Goal: Information Seeking & Learning: Check status

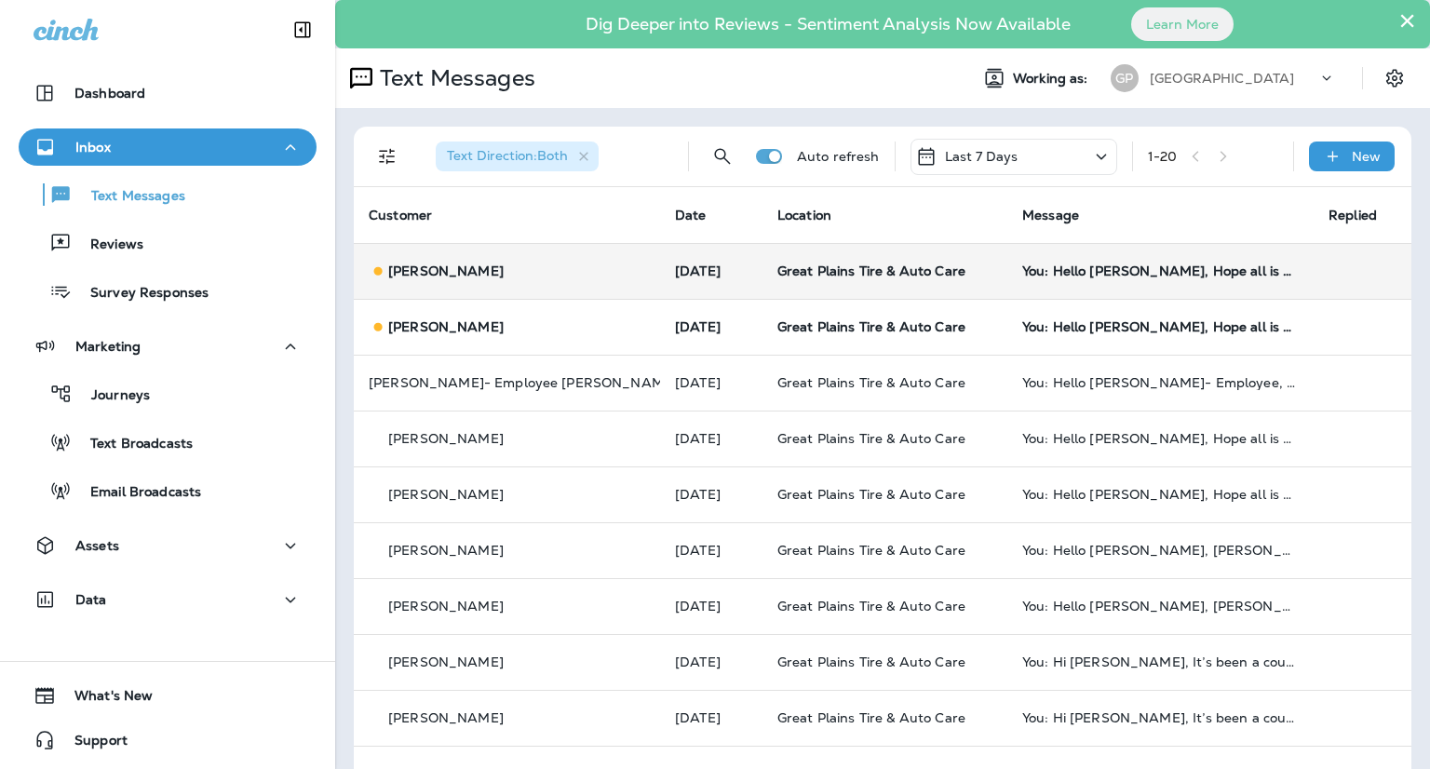
click at [1141, 262] on td "You: Hello [PERSON_NAME], Hope all is well! This is [PERSON_NAME] from Great Pl…" at bounding box center [1160, 271] width 306 height 56
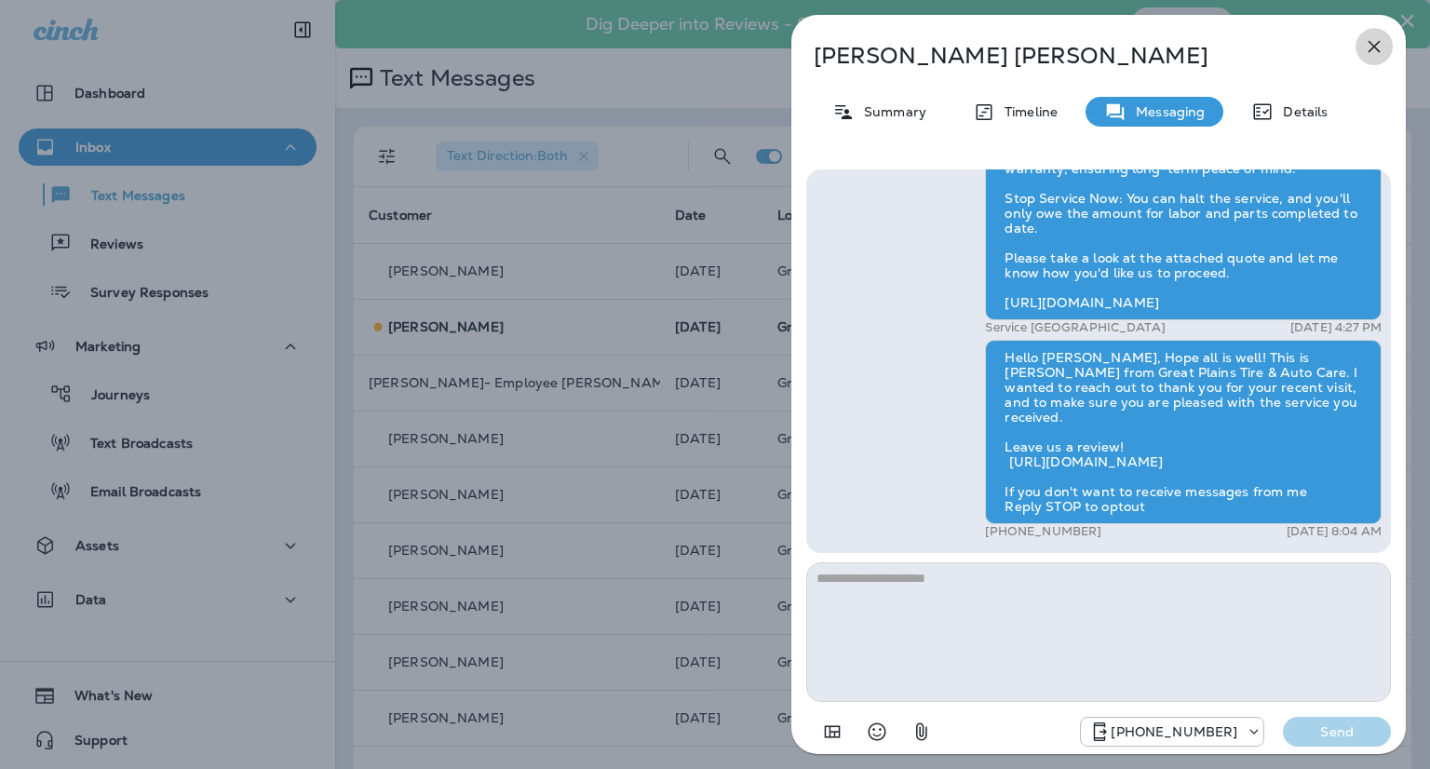
click at [1368, 55] on icon "button" at bounding box center [1374, 46] width 22 height 22
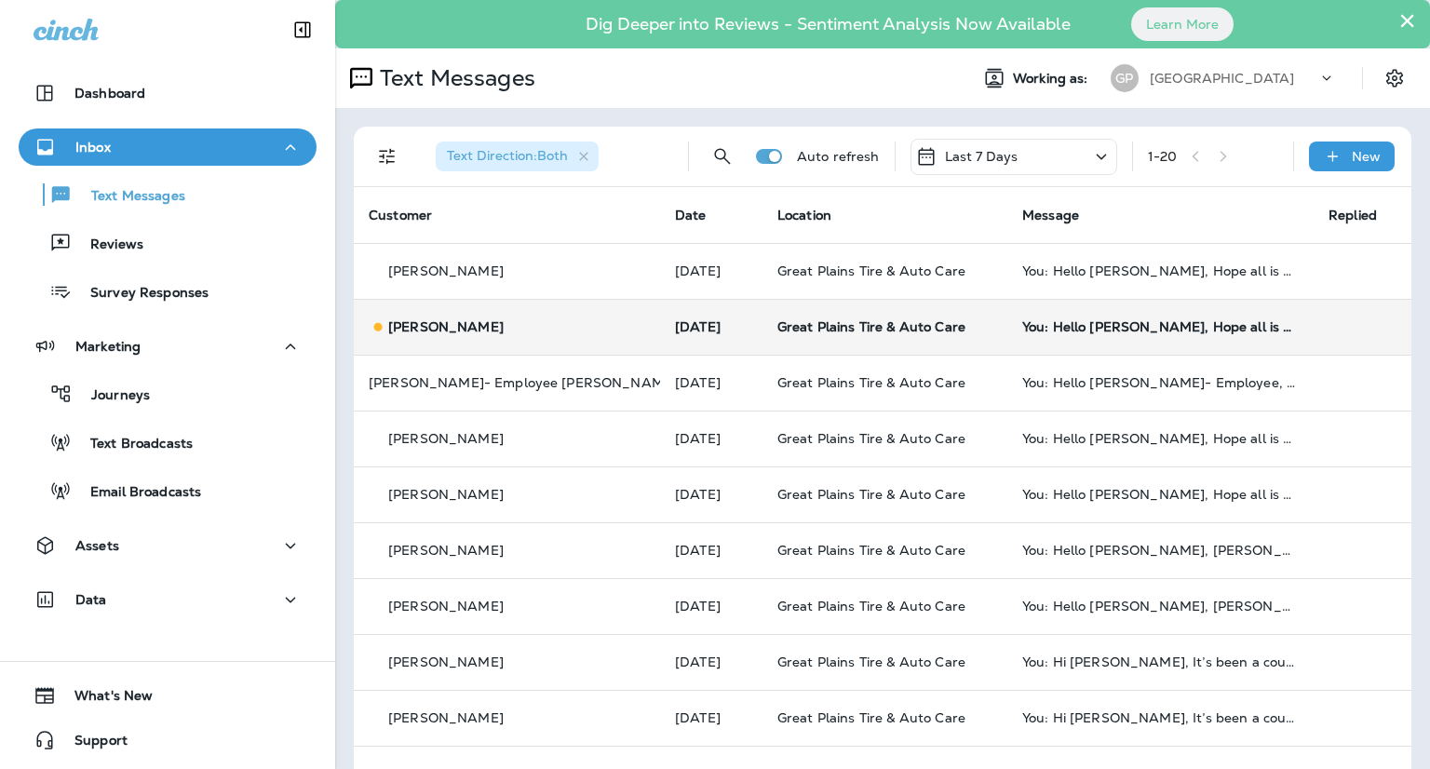
click at [762, 308] on td "Great Plains Tire & Auto Care" at bounding box center [884, 327] width 245 height 56
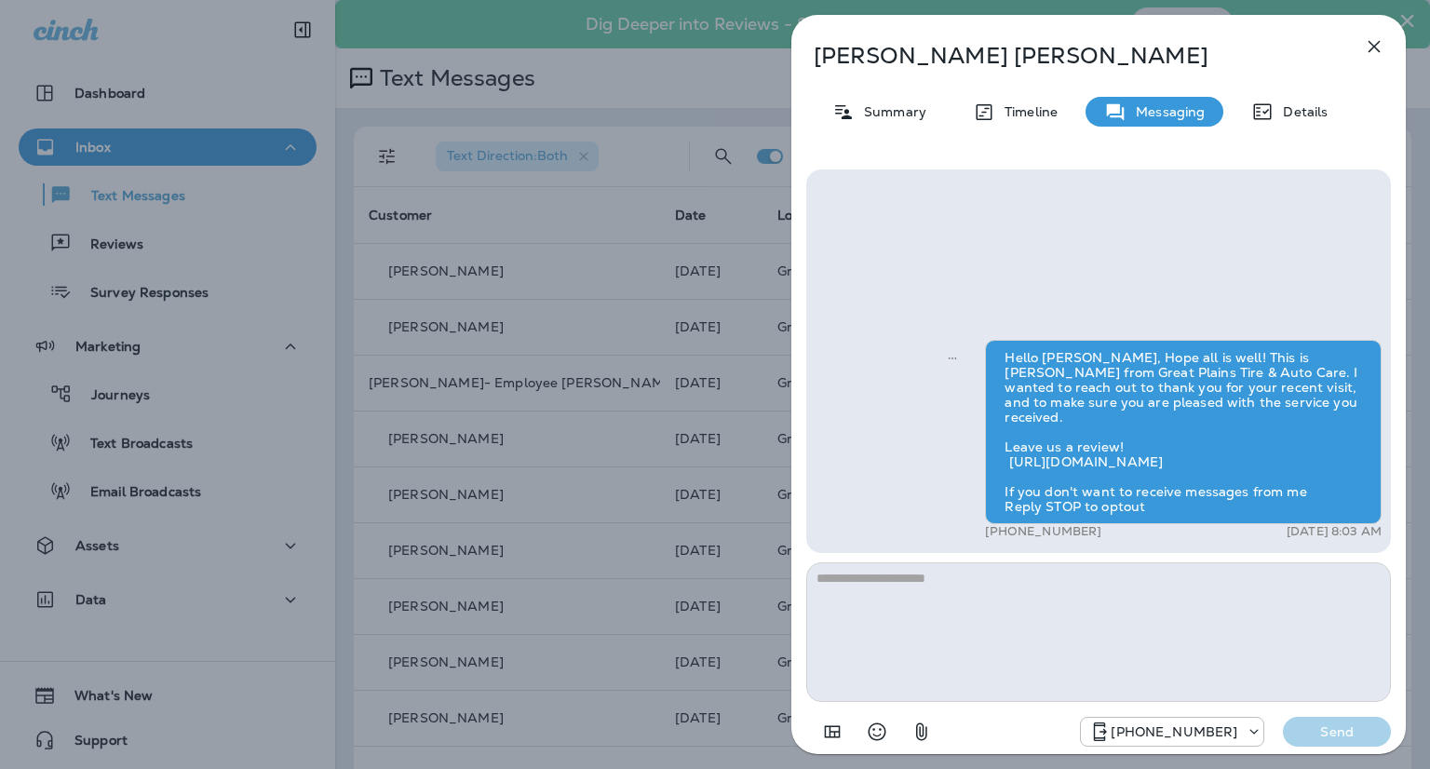
click at [1371, 49] on icon "button" at bounding box center [1374, 47] width 12 height 12
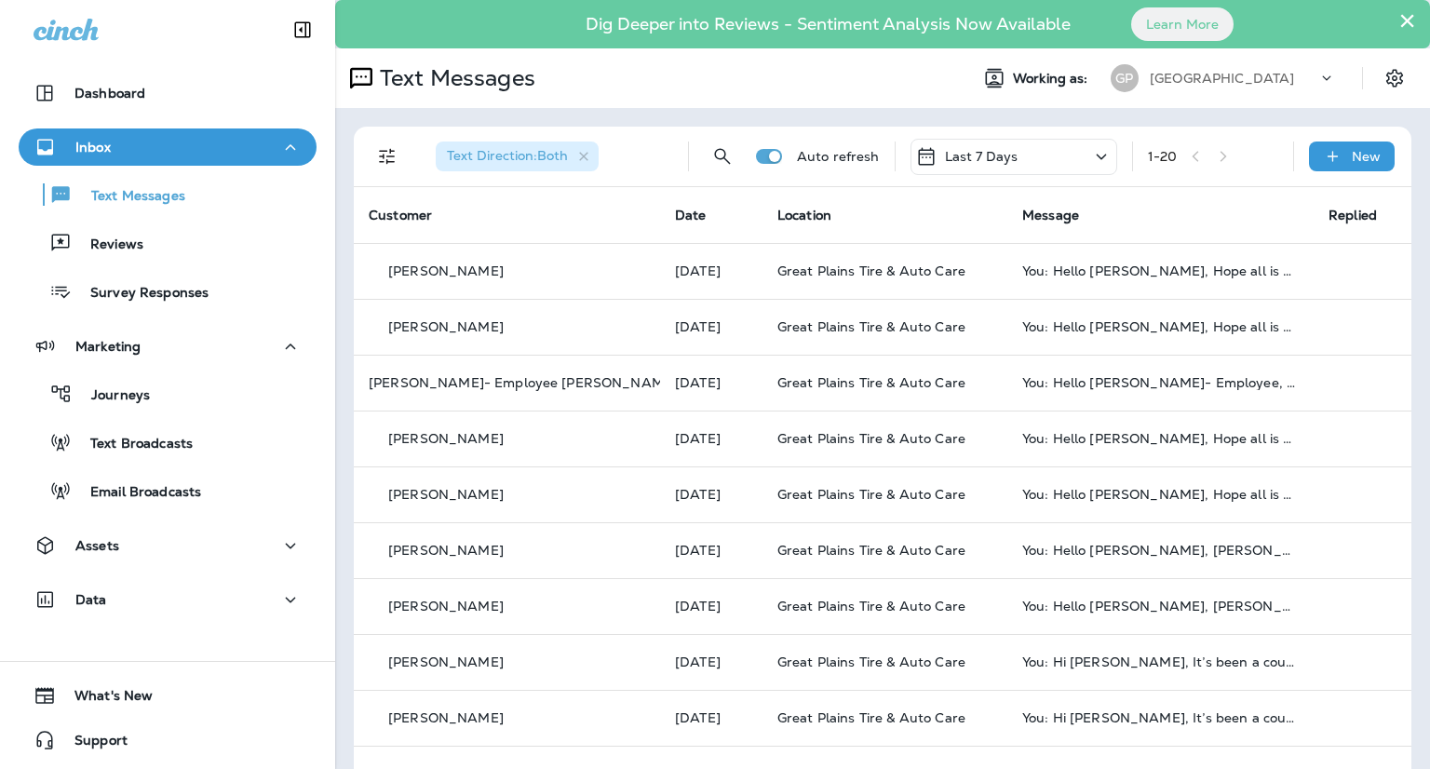
click at [1199, 202] on th "Message" at bounding box center [1160, 215] width 306 height 56
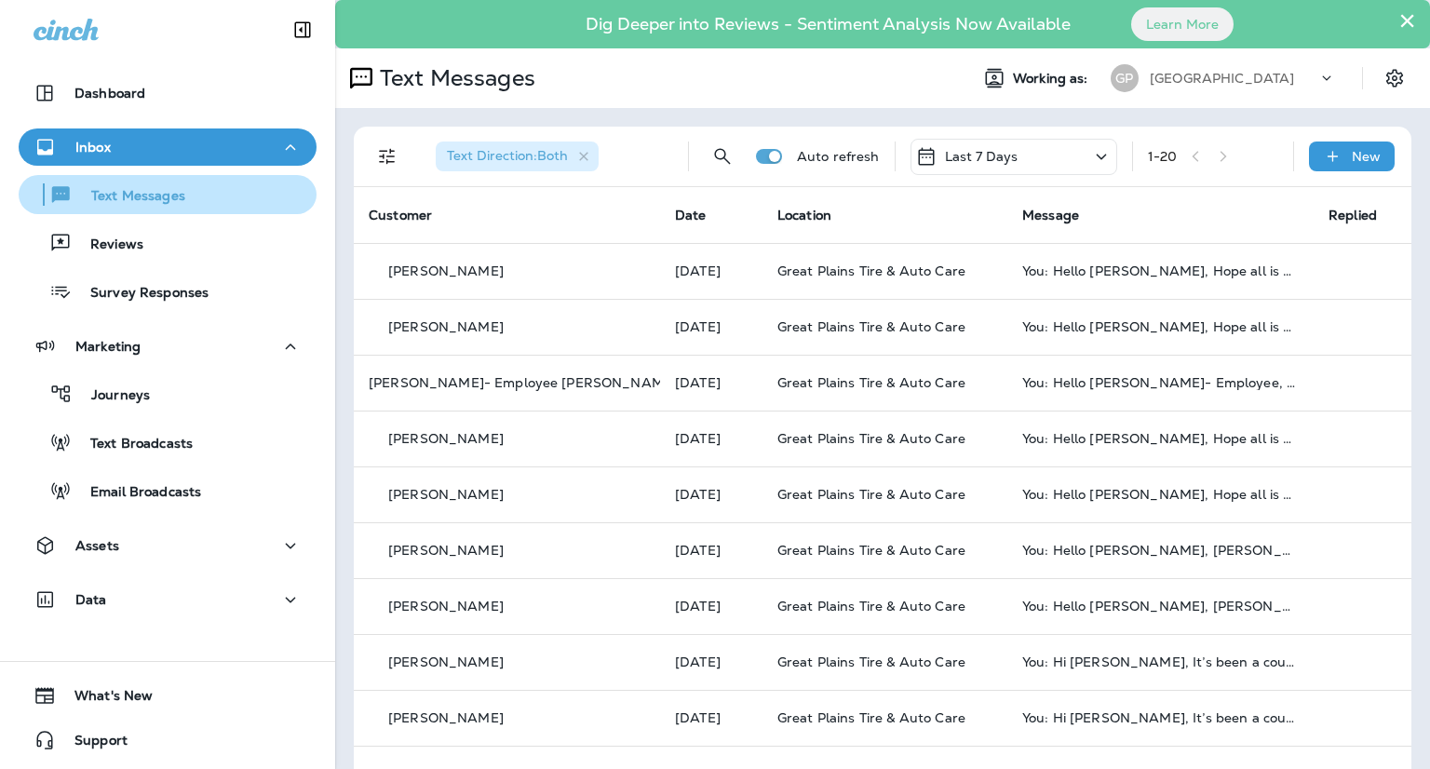
click at [180, 193] on p "Text Messages" at bounding box center [129, 197] width 113 height 18
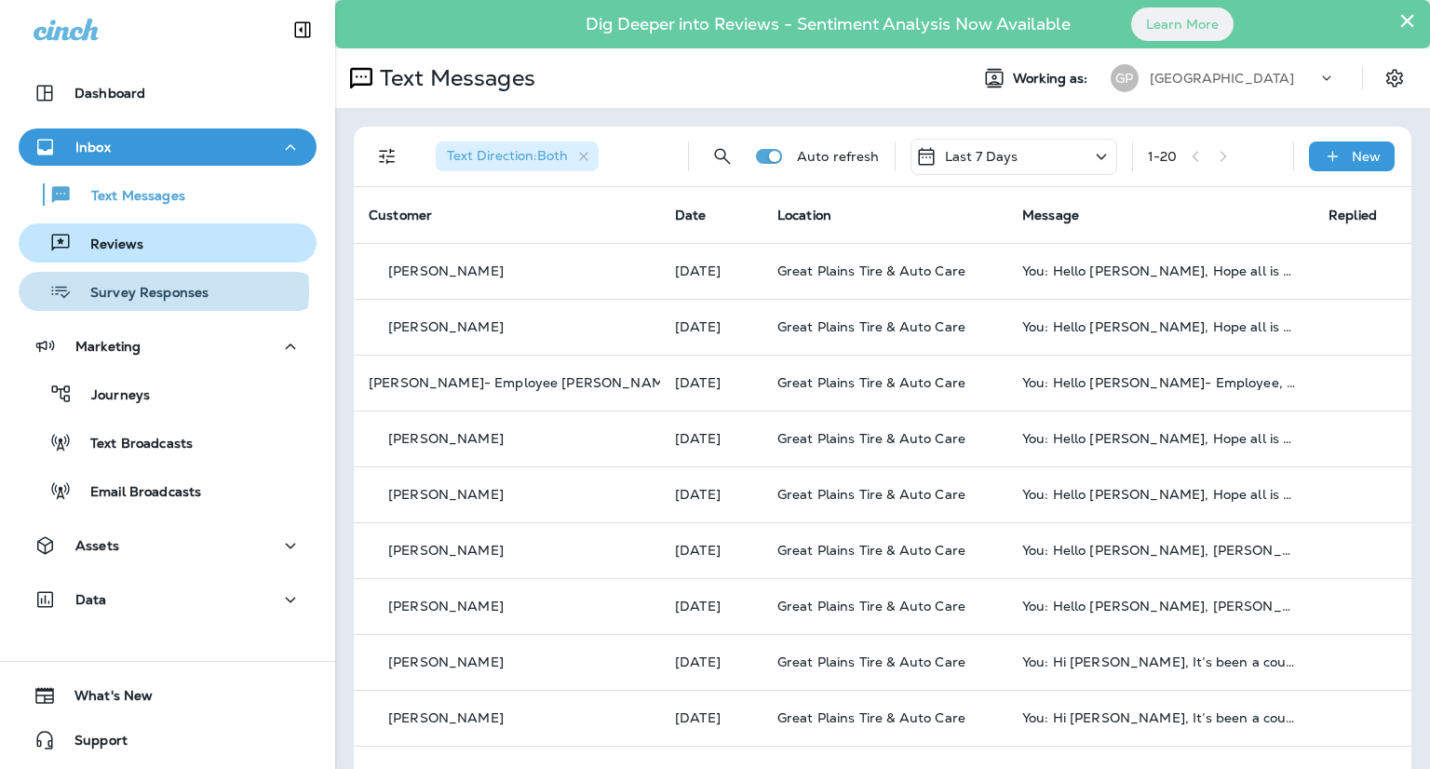
drag, startPoint x: 143, startPoint y: 290, endPoint x: 138, endPoint y: 250, distance: 40.4
click at [143, 289] on p "Survey Responses" at bounding box center [140, 294] width 137 height 18
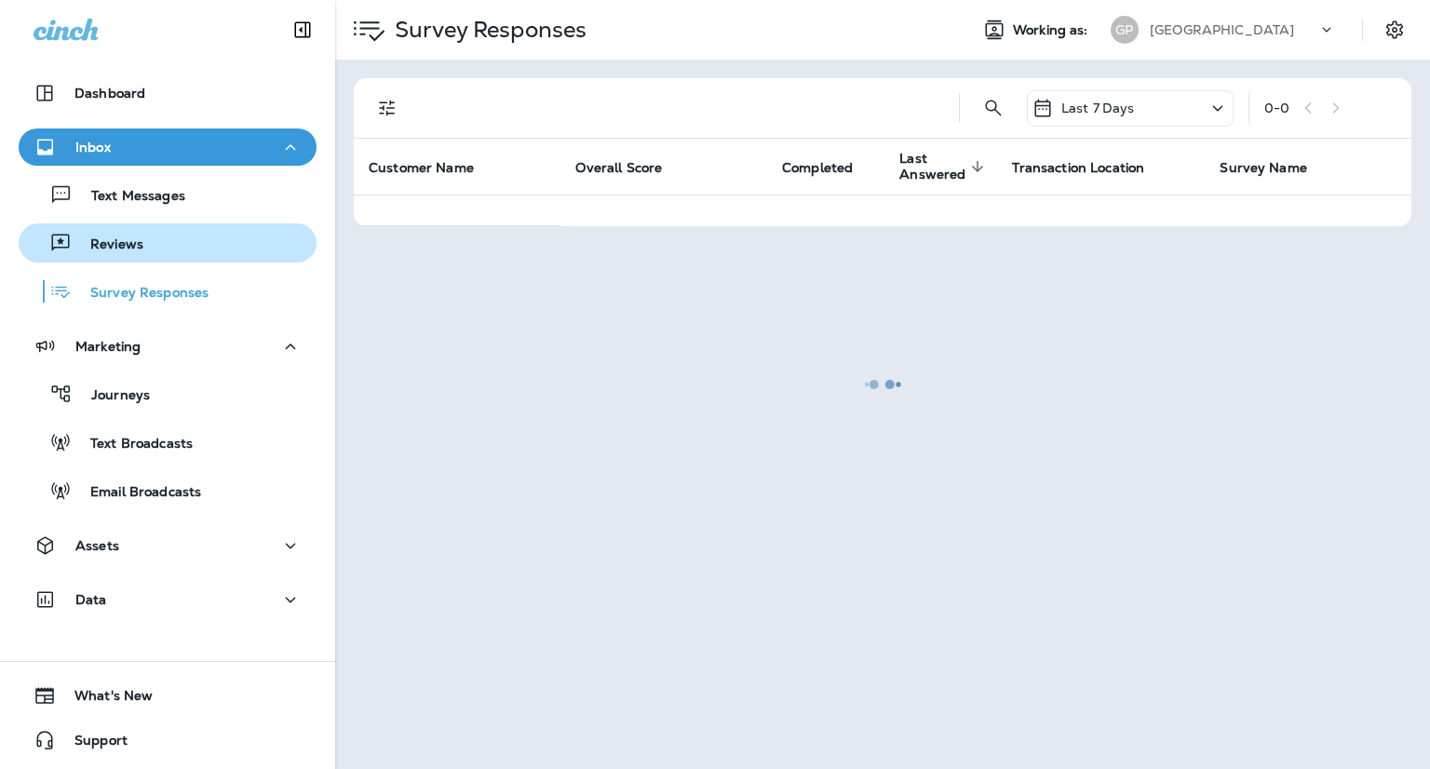
click at [137, 247] on p "Reviews" at bounding box center [108, 245] width 72 height 18
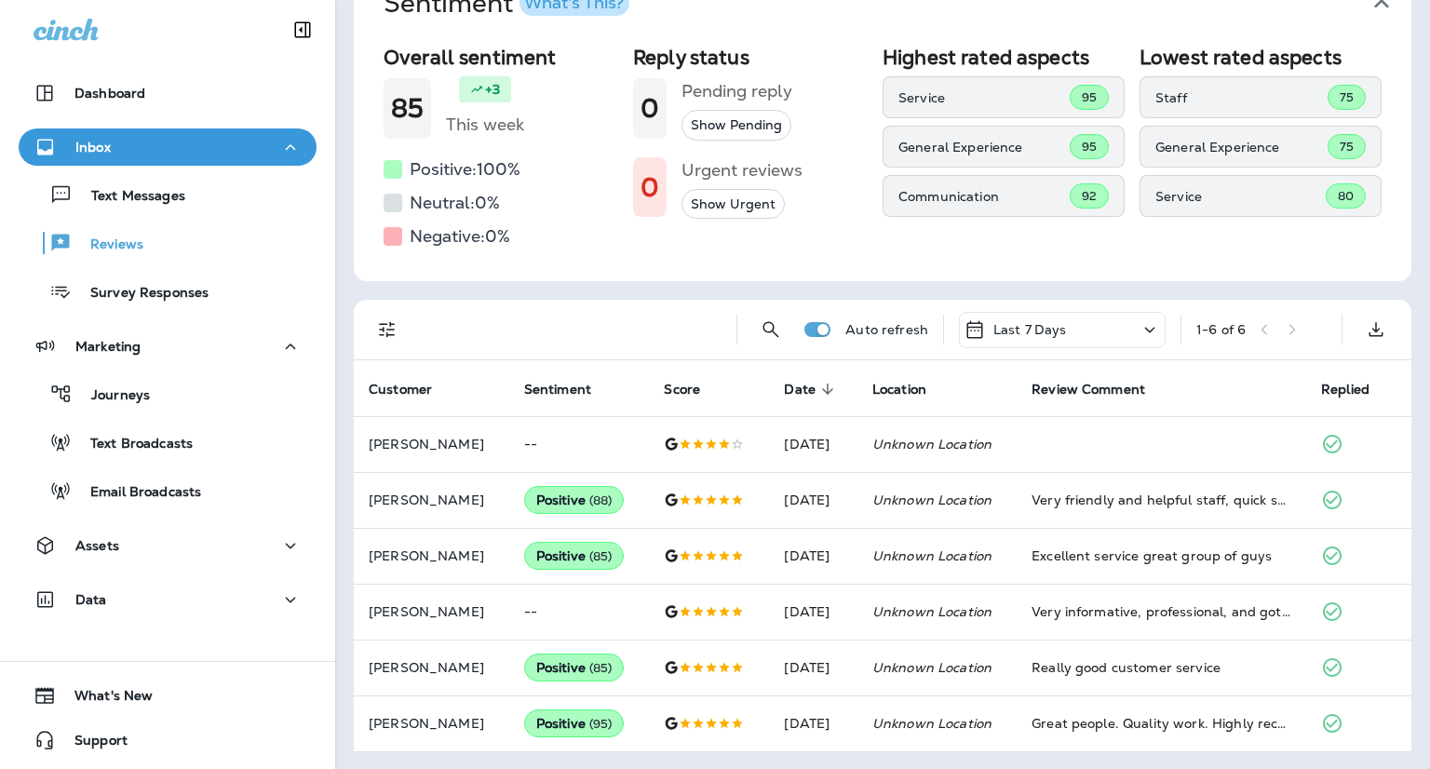
scroll to position [158, 0]
